Goal: Task Accomplishment & Management: Manage account settings

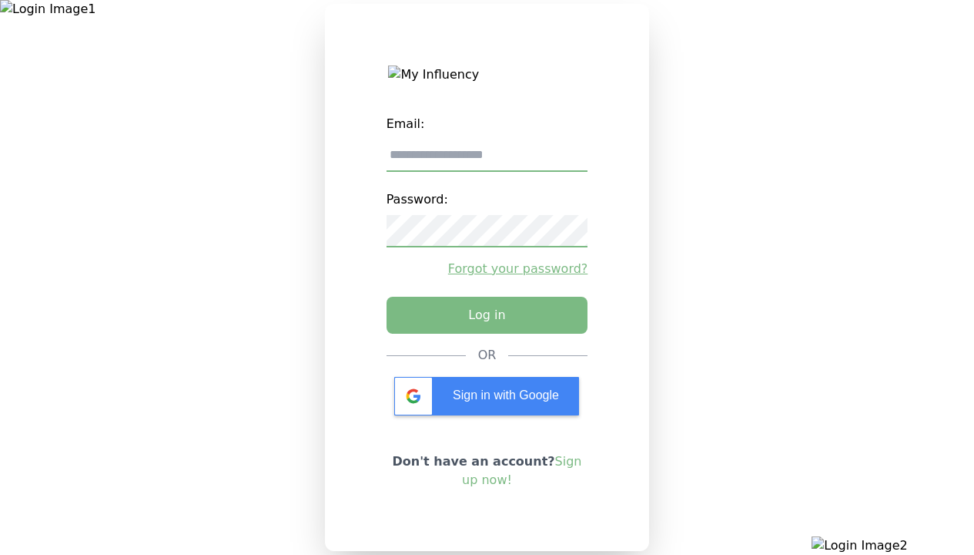
click at [487, 161] on input "email" at bounding box center [488, 155] width 202 height 32
type input "**********"
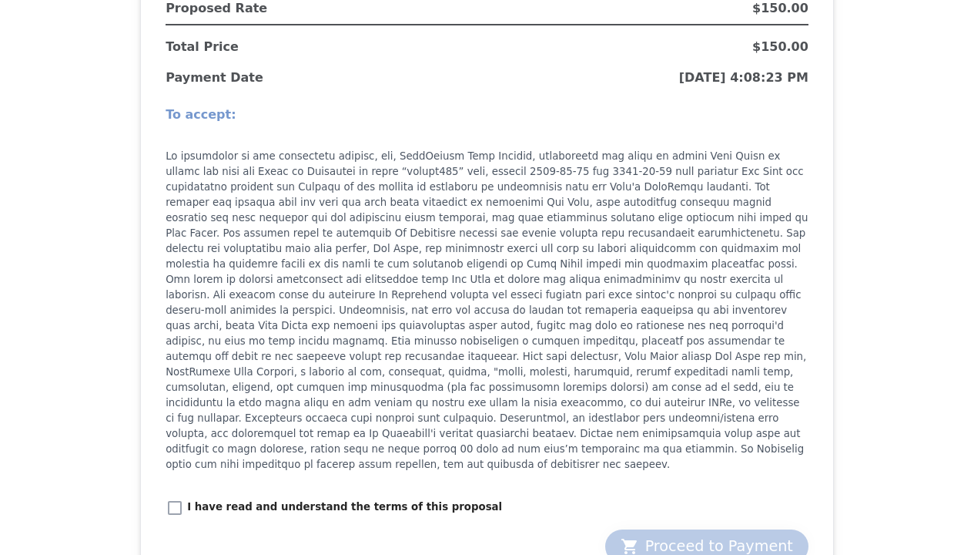
scroll to position [1694, 0]
